Goal: Transaction & Acquisition: Obtain resource

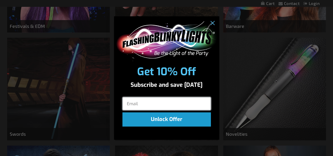
scroll to position [273, 0]
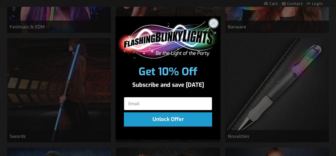
click at [212, 23] on circle "Close dialog" at bounding box center [214, 23] width 9 height 9
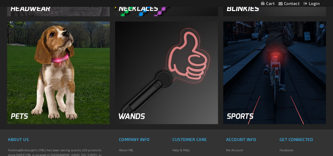
scroll to position [720, 0]
click at [268, 58] on img at bounding box center [274, 72] width 103 height 103
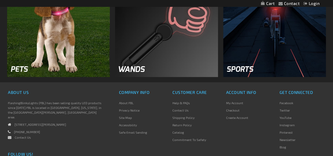
scroll to position [767, 0]
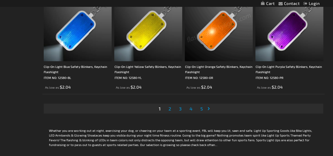
scroll to position [1609, 0]
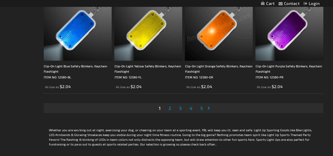
click at [171, 107] on span "2" at bounding box center [169, 108] width 3 height 6
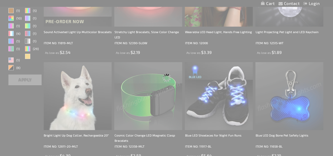
scroll to position [124, 0]
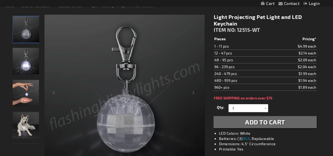
scroll to position [64, 0]
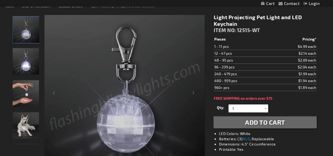
click at [30, 66] on img "Light Projecting Pet Light and LED Keychain" at bounding box center [26, 61] width 26 height 26
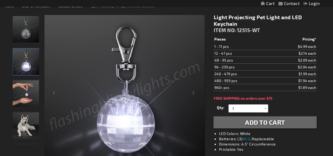
click at [27, 90] on img "Hand model displaying Light Projecting Pet Light and LED Keychain" at bounding box center [26, 93] width 26 height 26
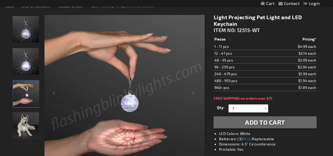
click at [29, 124] on img "Dog model wearing Light Projecting Pet Light and LED Keychain" at bounding box center [26, 125] width 26 height 26
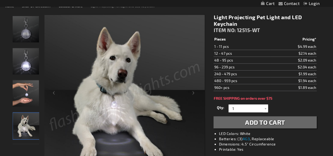
click at [21, 67] on img "Light Projecting Pet Light and LED Keychain" at bounding box center [26, 61] width 26 height 26
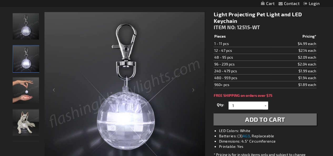
scroll to position [68, 0]
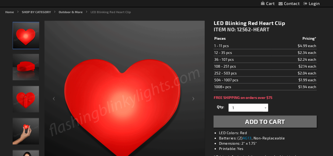
scroll to position [59, 0]
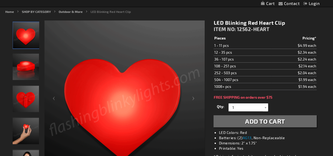
click at [28, 63] on img "LED Blinking Red Heart Clip" at bounding box center [26, 67] width 26 height 26
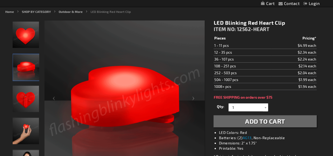
click at [23, 97] on img "LED Blinking Red Heart Clip" at bounding box center [26, 99] width 26 height 26
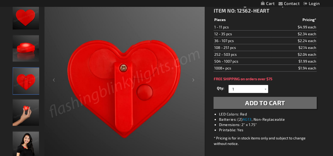
scroll to position [79, 0]
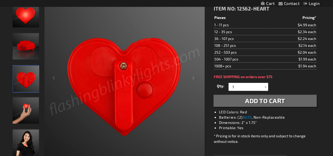
click at [23, 106] on img "Hand model displaying LED Blinking Red Heart Clip" at bounding box center [26, 110] width 26 height 26
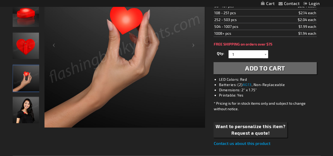
scroll to position [113, 0]
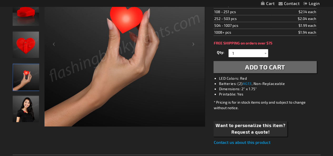
click at [24, 109] on img "Model wearing LED Blinking Red Heart Clip" at bounding box center [26, 109] width 26 height 26
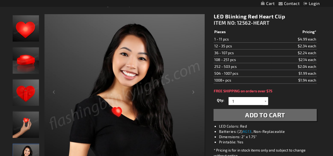
scroll to position [64, 0]
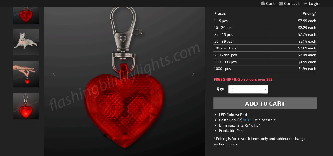
scroll to position [84, 0]
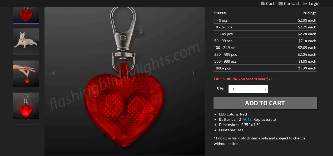
click at [34, 44] on img "Dog wearing Blinking Heart Dog Light and Keychain" at bounding box center [26, 41] width 26 height 26
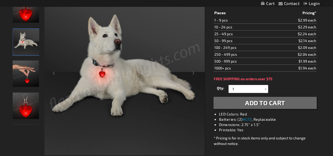
click at [32, 74] on img "Blinking Heart Dog Light and Keychain" at bounding box center [26, 73] width 26 height 26
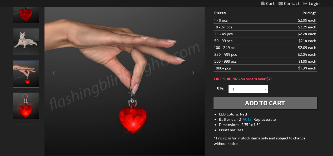
click at [28, 110] on img "Blinking Heart Dog Light and Keychain" at bounding box center [26, 106] width 26 height 26
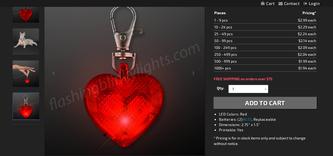
click at [21, 75] on img "Blinking Heart Dog Light and Keychain" at bounding box center [26, 73] width 26 height 26
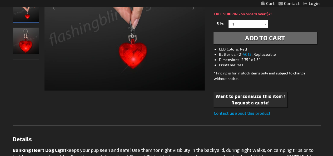
scroll to position [149, 0]
click at [244, 96] on span "Want to personalize this item?" at bounding box center [250, 96] width 70 height 7
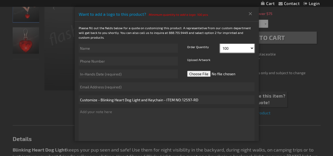
click at [234, 50] on select "100 110 120 130 140 150 160 170 180 190 200 210 220" at bounding box center [237, 48] width 34 height 9
click at [150, 44] on input "text" at bounding box center [128, 48] width 99 height 9
type input "Margaret Conway"
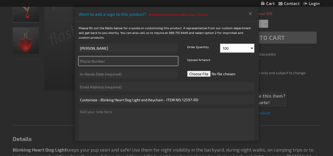
type input "9298551865"
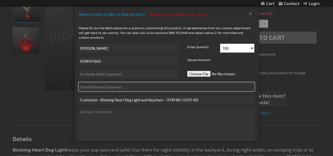
type input "mkconway@mtholyoke.edu"
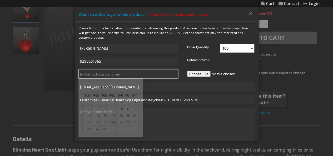
click at [124, 74] on input "text" at bounding box center [128, 73] width 99 height 9
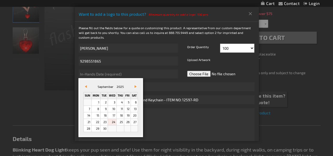
click at [133, 87] on link "Vor&#x3e;" at bounding box center [134, 87] width 6 height 6
click at [123, 109] on link "9" at bounding box center [119, 109] width 7 height 6
type input "10/9/2025"
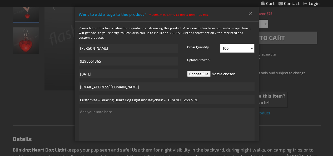
scroll to position [3, 0]
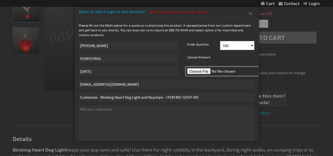
click at [194, 71] on input "file" at bounding box center [223, 71] width 74 height 9
type input "C:\fakepath\TNPLH 2.jpg"
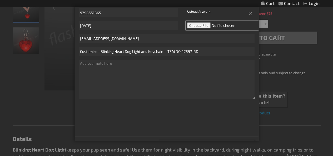
scroll to position [31, 0]
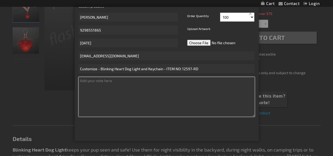
click at [123, 84] on textarea at bounding box center [167, 96] width 176 height 39
type textarea "h"
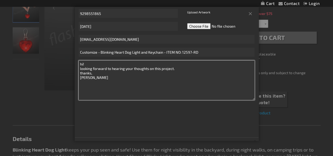
scroll to position [48, 0]
type textarea "hi! looking forward to hearing your thoughts on this project. thanks, Margaret"
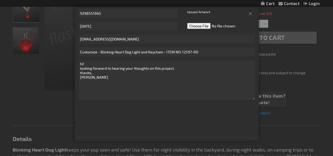
scroll to position [60, 0]
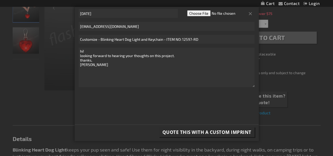
click at [192, 133] on span "Quote this with a Custom Imprint" at bounding box center [206, 132] width 89 height 6
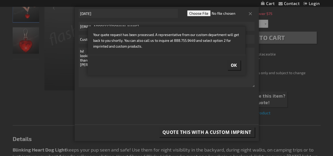
click at [236, 67] on button "Ok" at bounding box center [233, 65] width 13 height 10
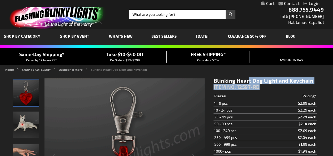
drag, startPoint x: 0, startPoint y: 0, endPoint x: 211, endPoint y: 82, distance: 226.6
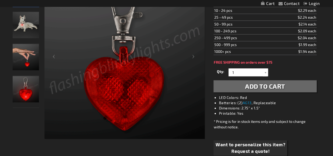
scroll to position [100, 0]
